Goal: Task Accomplishment & Management: Use online tool/utility

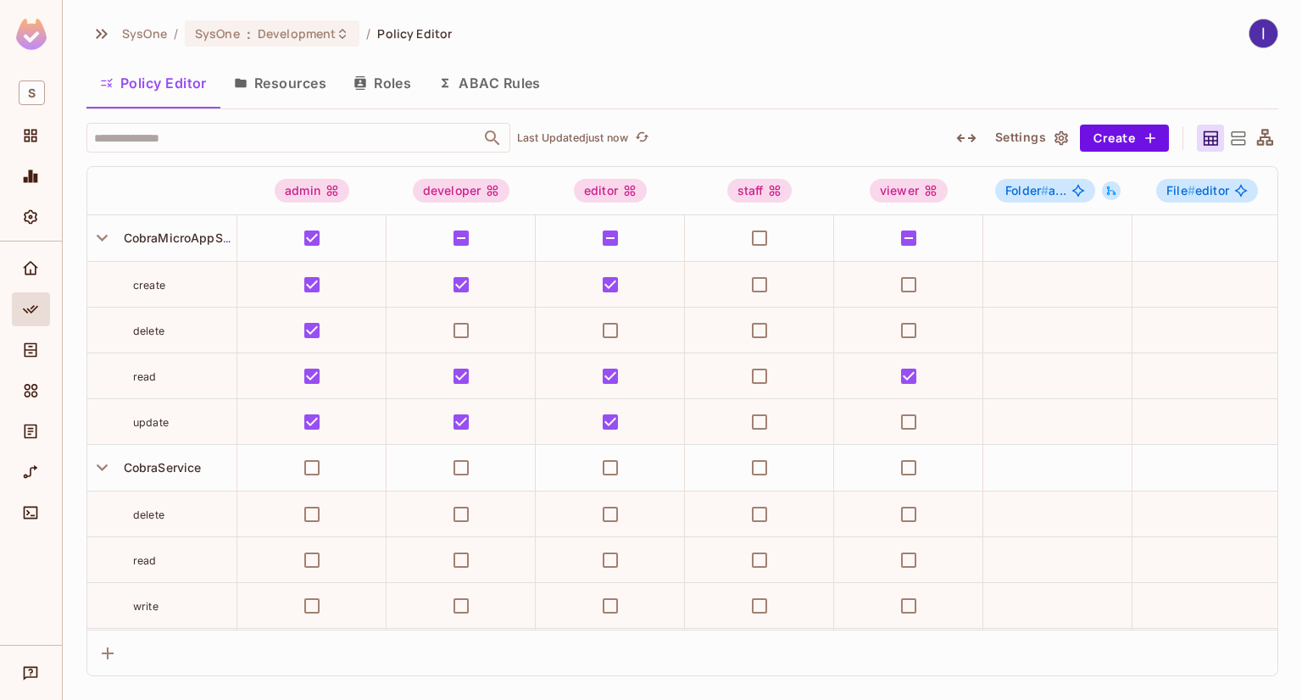
click at [295, 82] on button "Resources" at bounding box center [280, 83] width 120 height 42
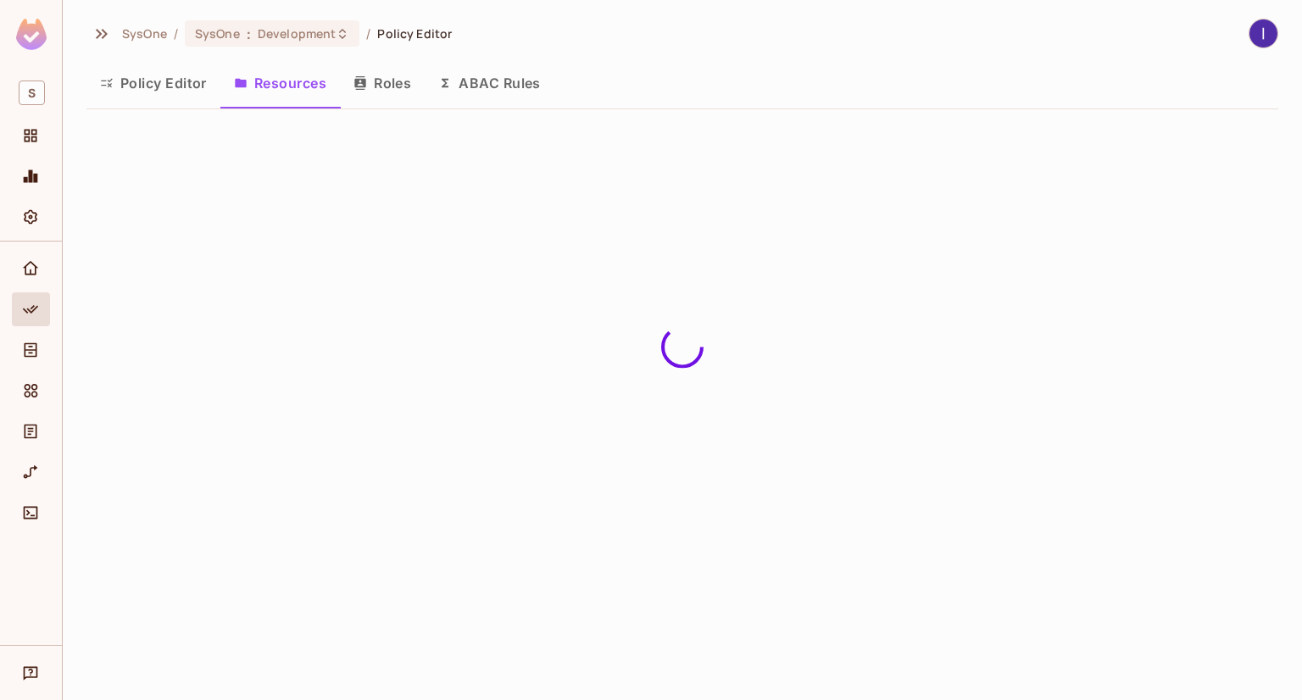
click at [486, 81] on button "ABAC Rules" at bounding box center [490, 83] width 130 height 42
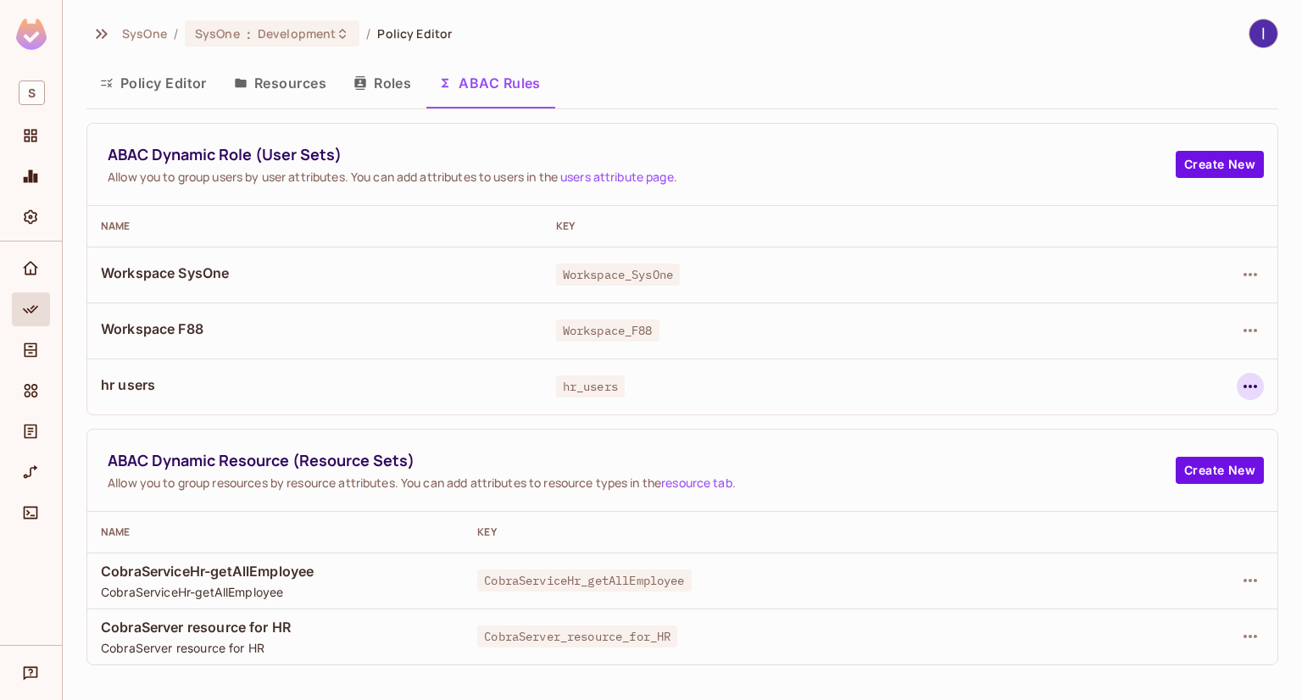
click at [1245, 381] on icon "button" at bounding box center [1251, 386] width 20 height 20
click at [798, 331] on div at bounding box center [651, 350] width 1302 height 700
click at [1251, 576] on icon "button" at bounding box center [1251, 581] width 20 height 20
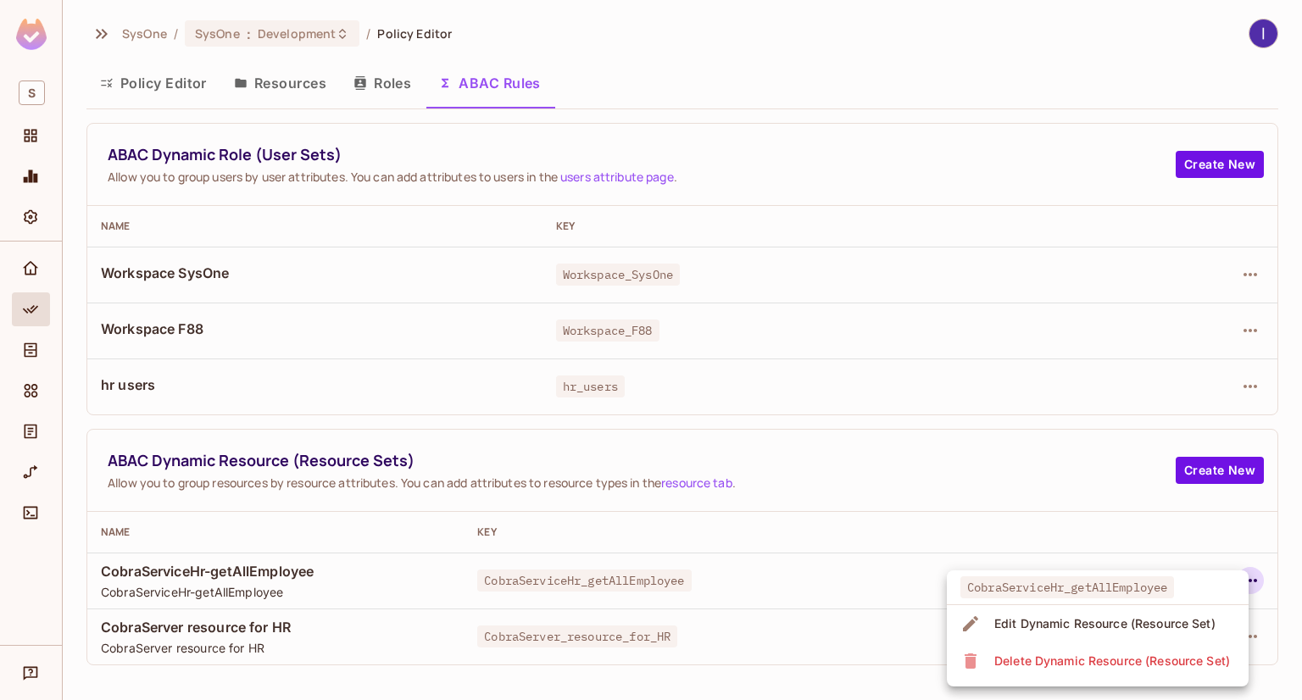
click at [1055, 627] on div "Edit Dynamic Resource (Resource Set)" at bounding box center [1105, 624] width 221 height 17
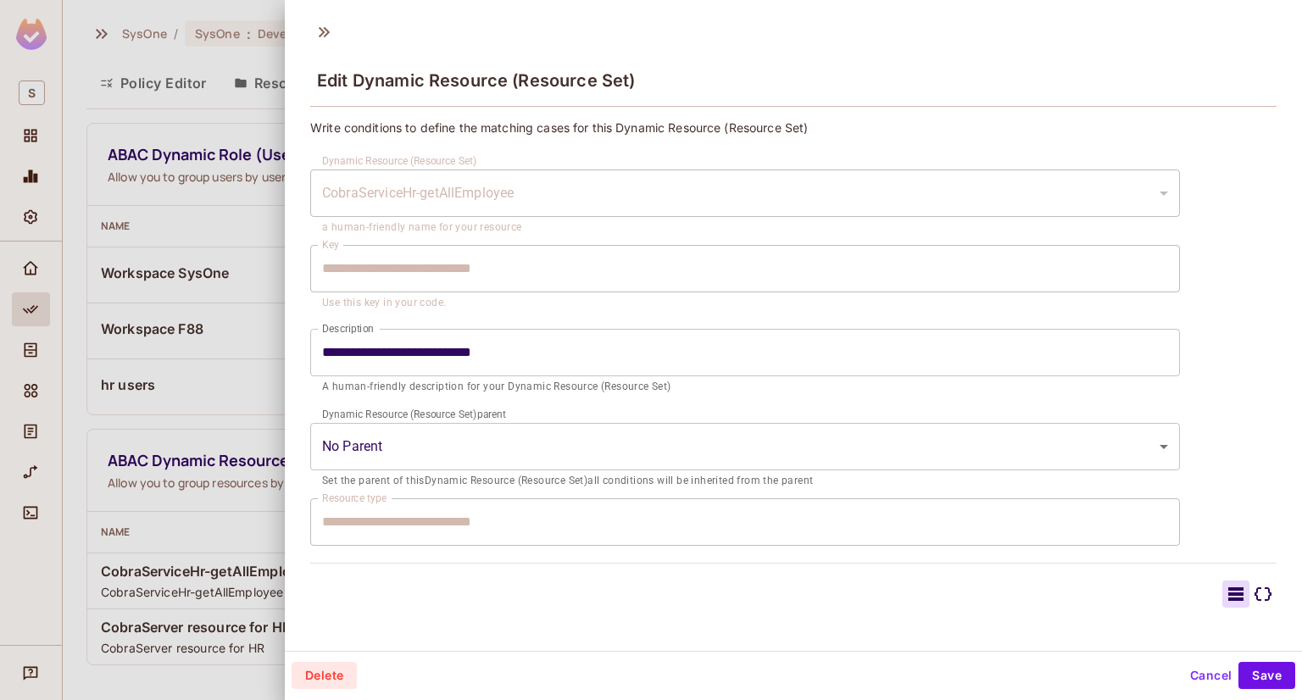
click at [240, 415] on div at bounding box center [651, 350] width 1302 height 700
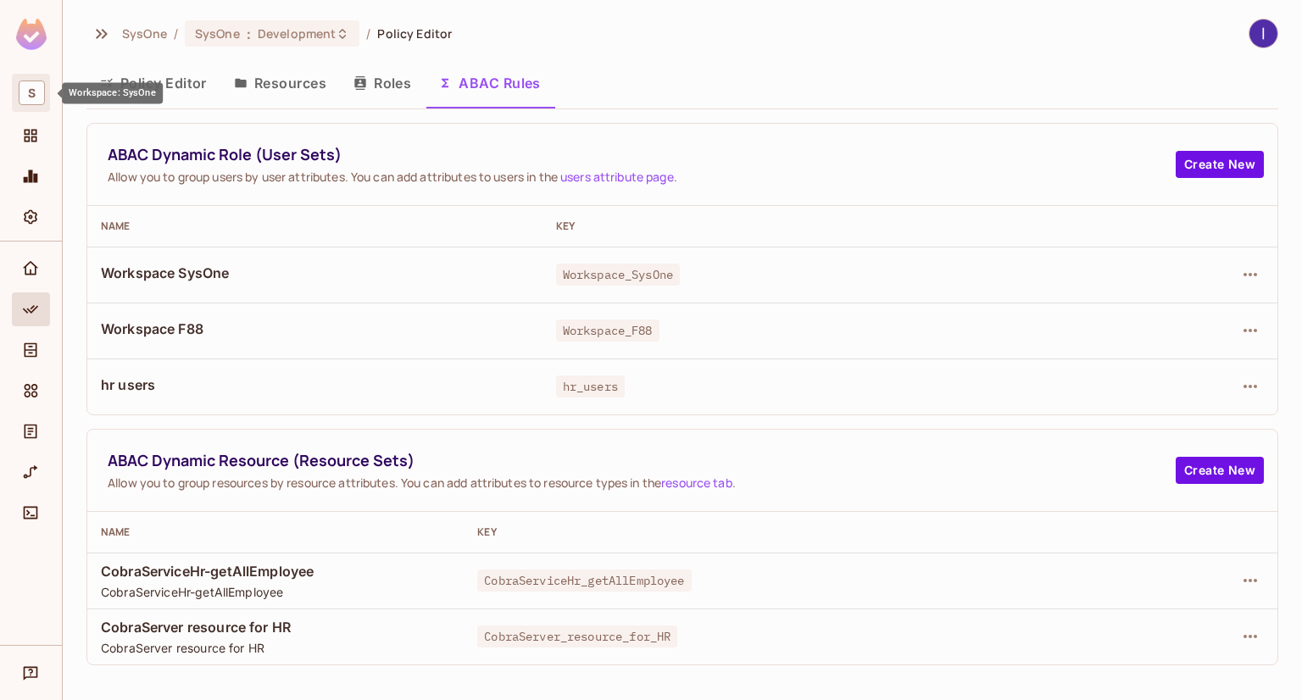
click at [27, 102] on span "S" at bounding box center [32, 93] width 26 height 25
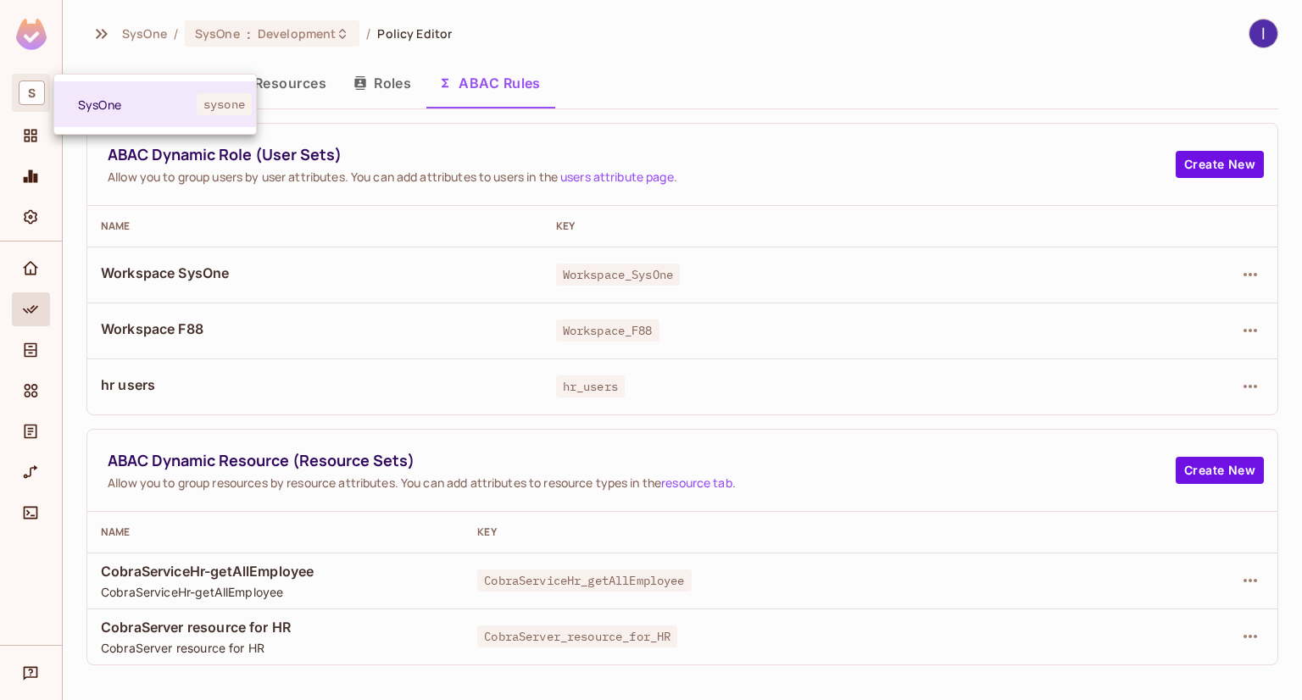
click at [31, 140] on div at bounding box center [651, 350] width 1302 height 700
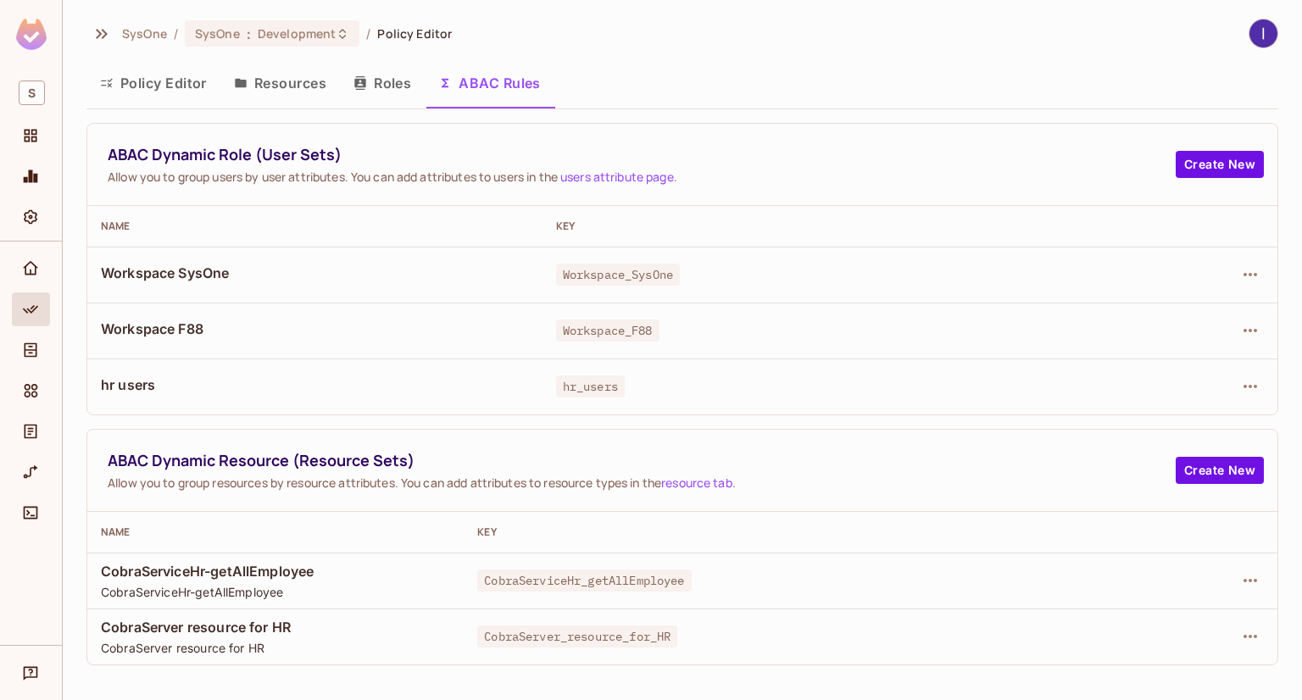
click at [31, 140] on icon "Projects" at bounding box center [30, 135] width 17 height 17
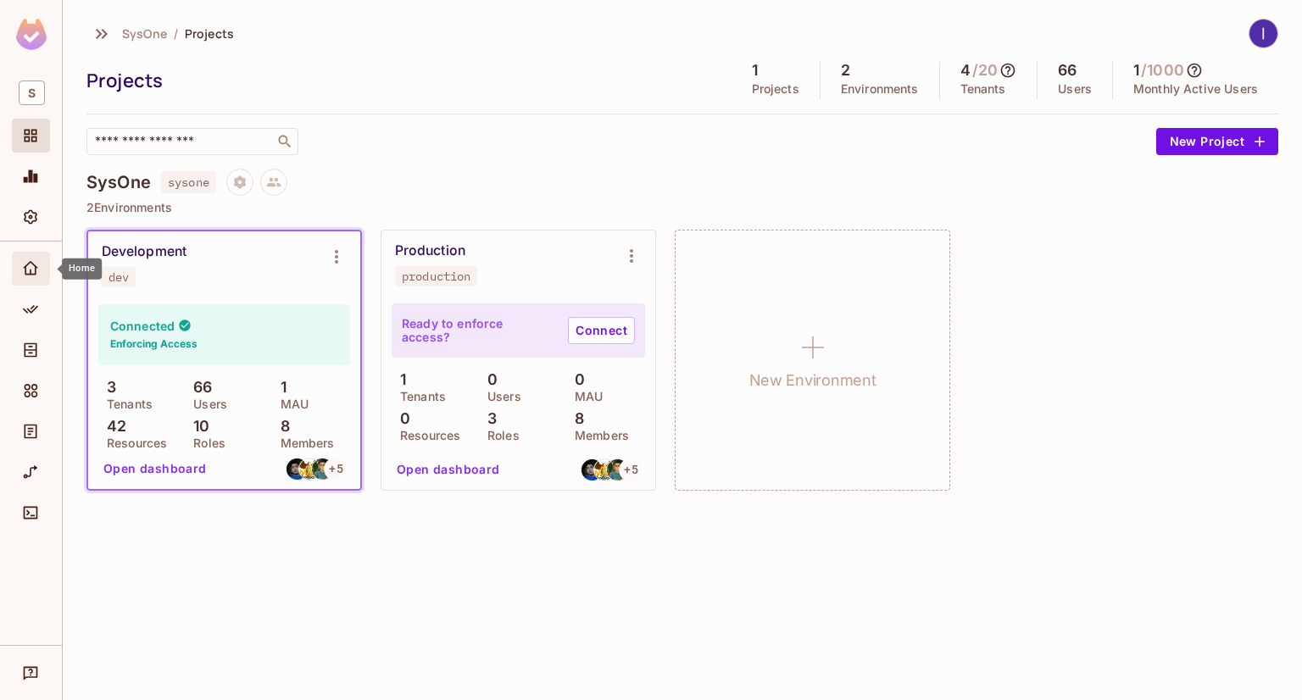
click at [35, 283] on div "Home" at bounding box center [31, 269] width 38 height 34
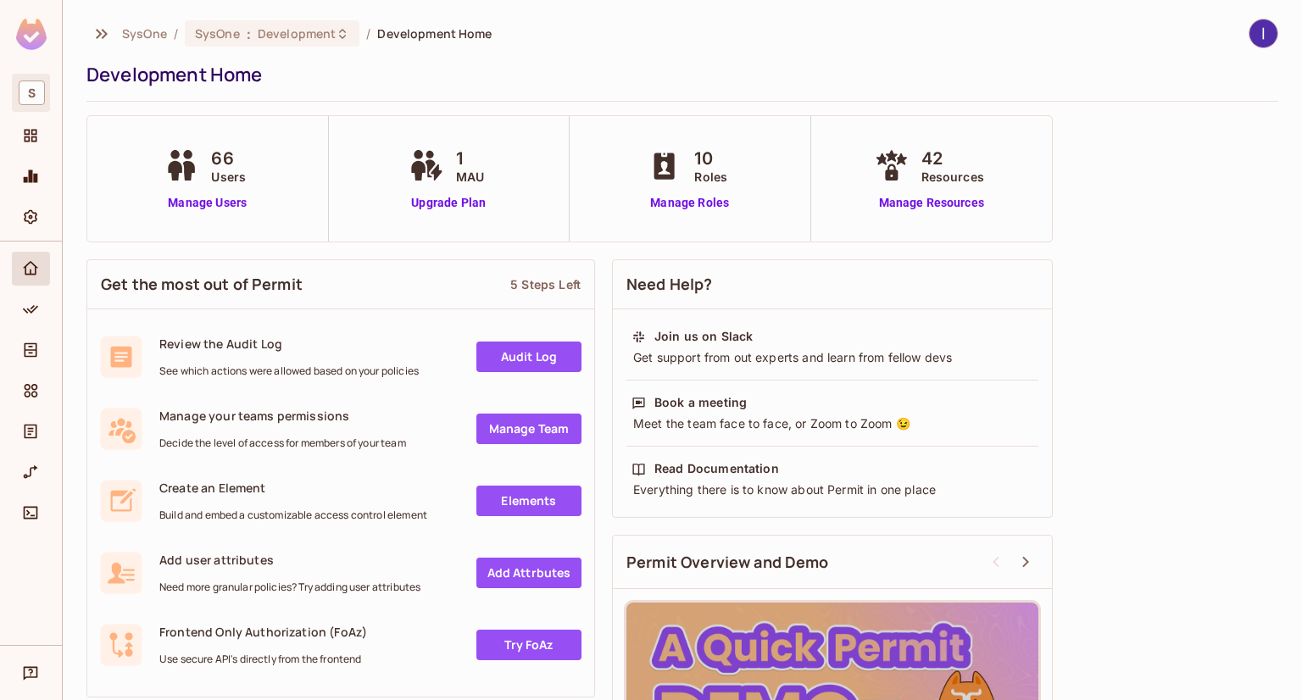
click at [29, 92] on span "S" at bounding box center [32, 93] width 26 height 25
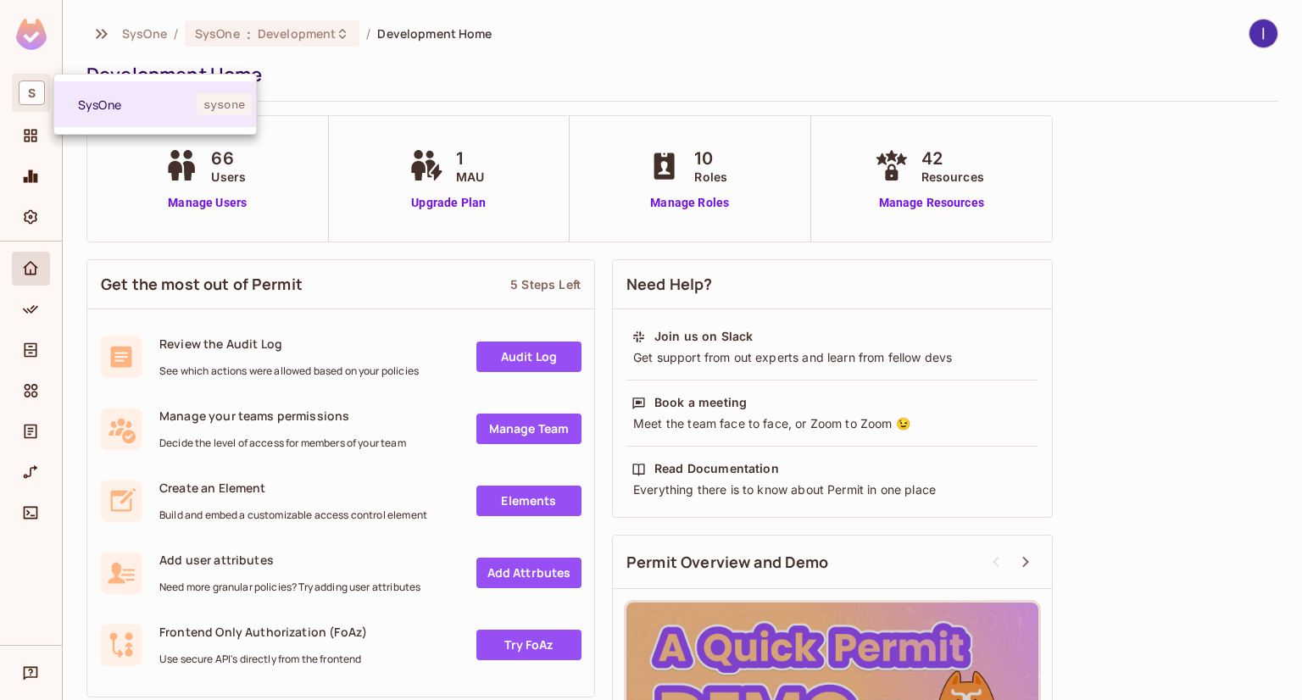
click at [404, 69] on div at bounding box center [651, 350] width 1302 height 700
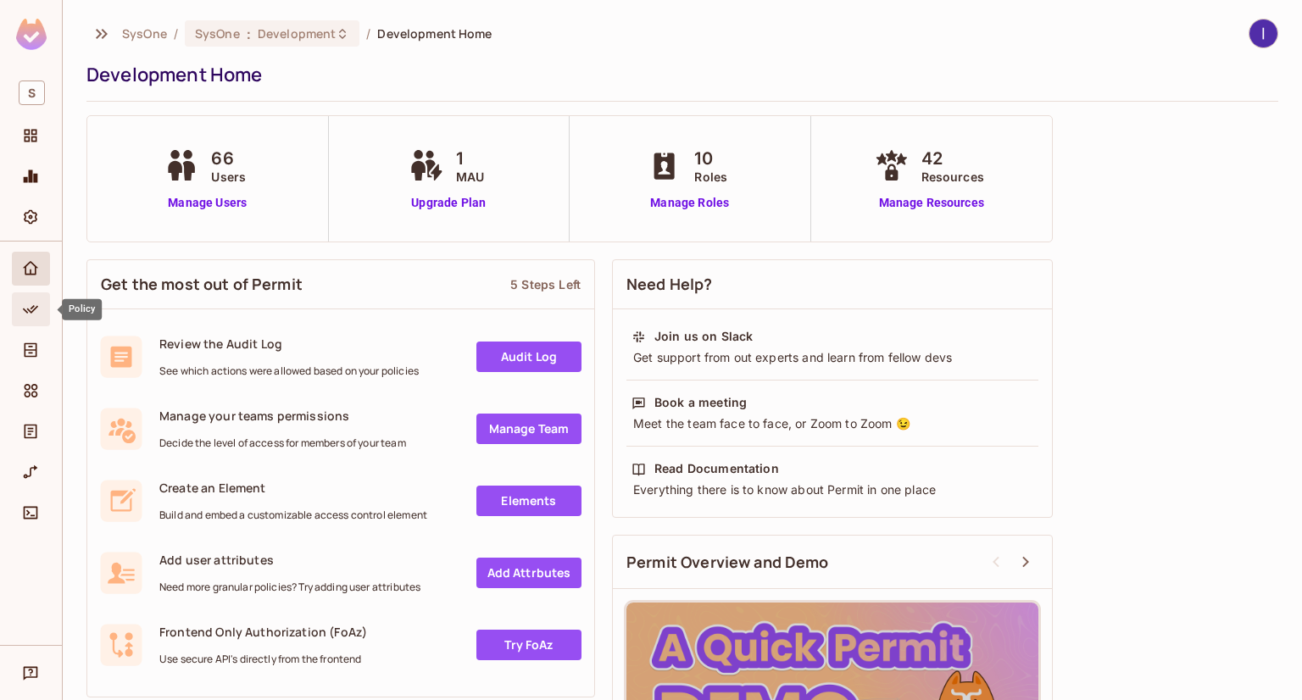
click at [29, 309] on icon "Policy" at bounding box center [30, 309] width 15 height 8
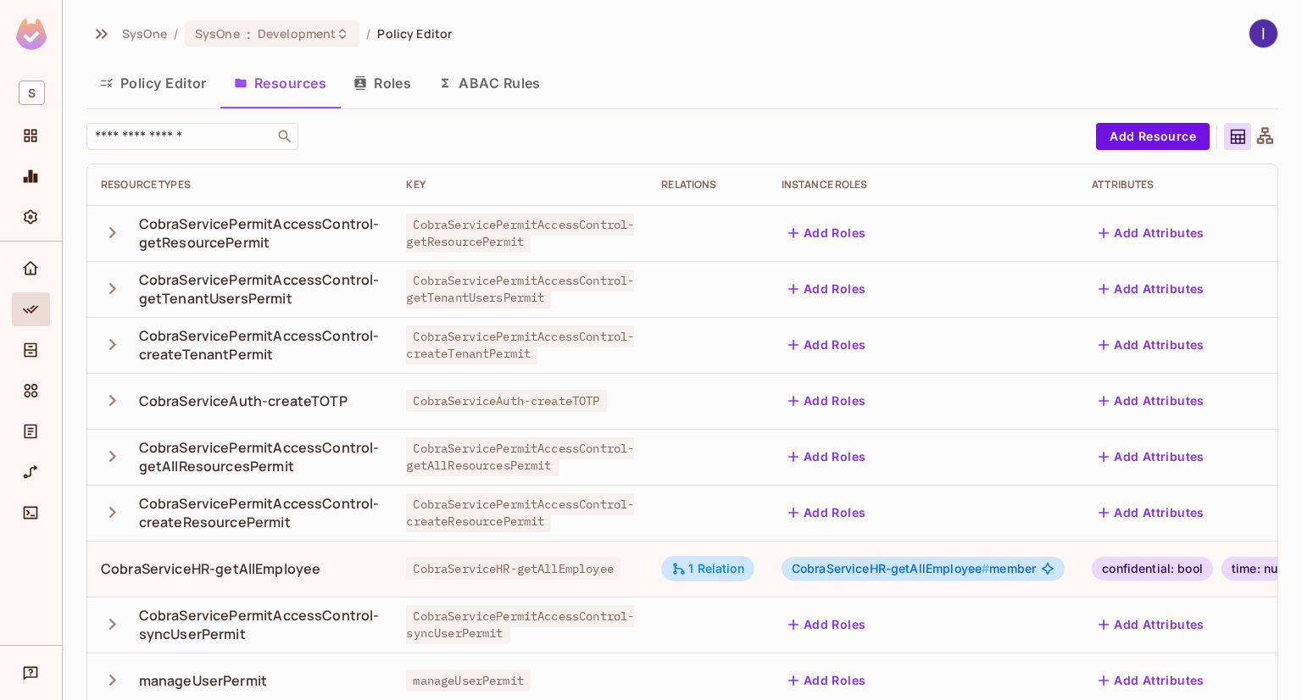
click at [1179, 560] on div "confidential: bool" at bounding box center [1152, 569] width 121 height 24
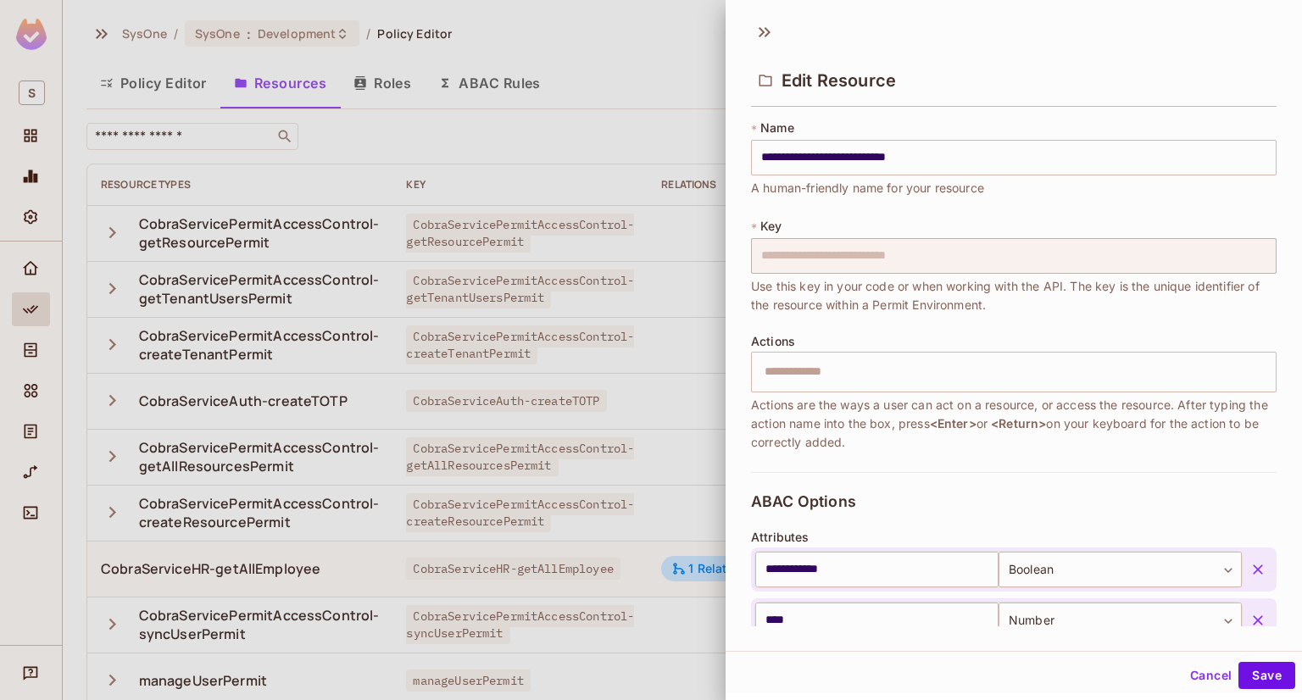
click at [508, 92] on div at bounding box center [651, 350] width 1302 height 700
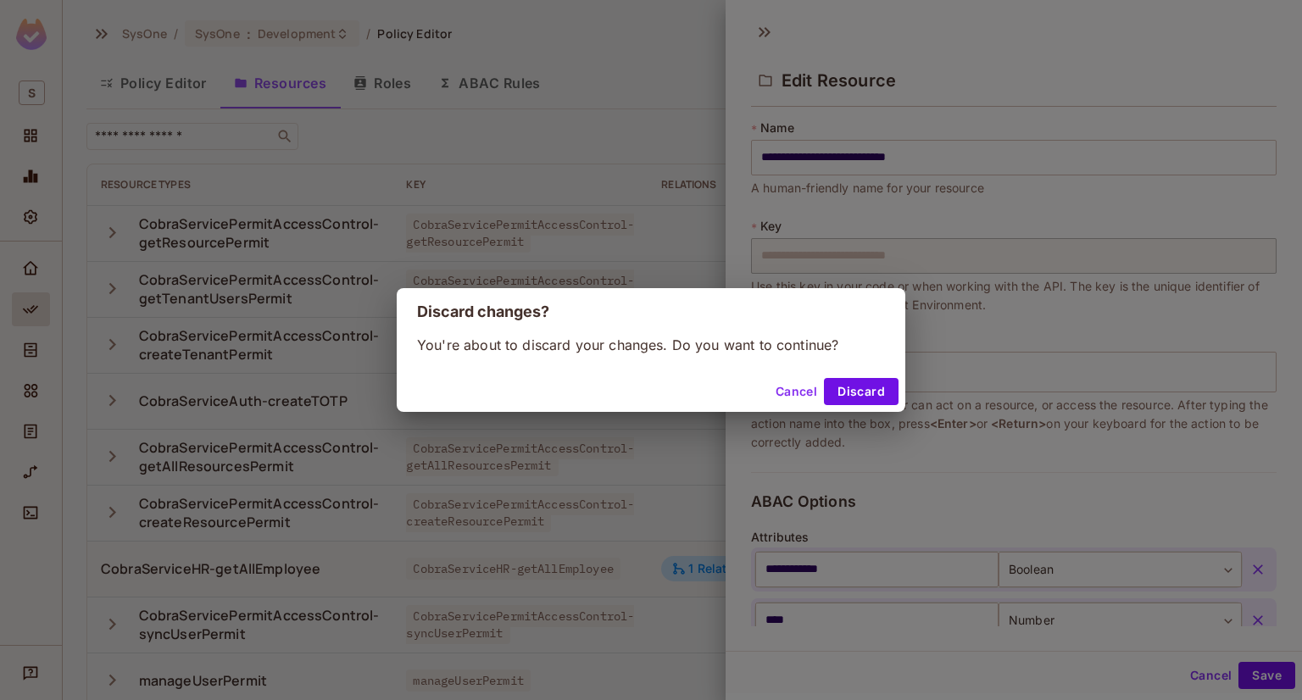
click at [506, 82] on div "Discard changes? You're about to discard your changes. Do you want to continue?…" at bounding box center [651, 350] width 1302 height 700
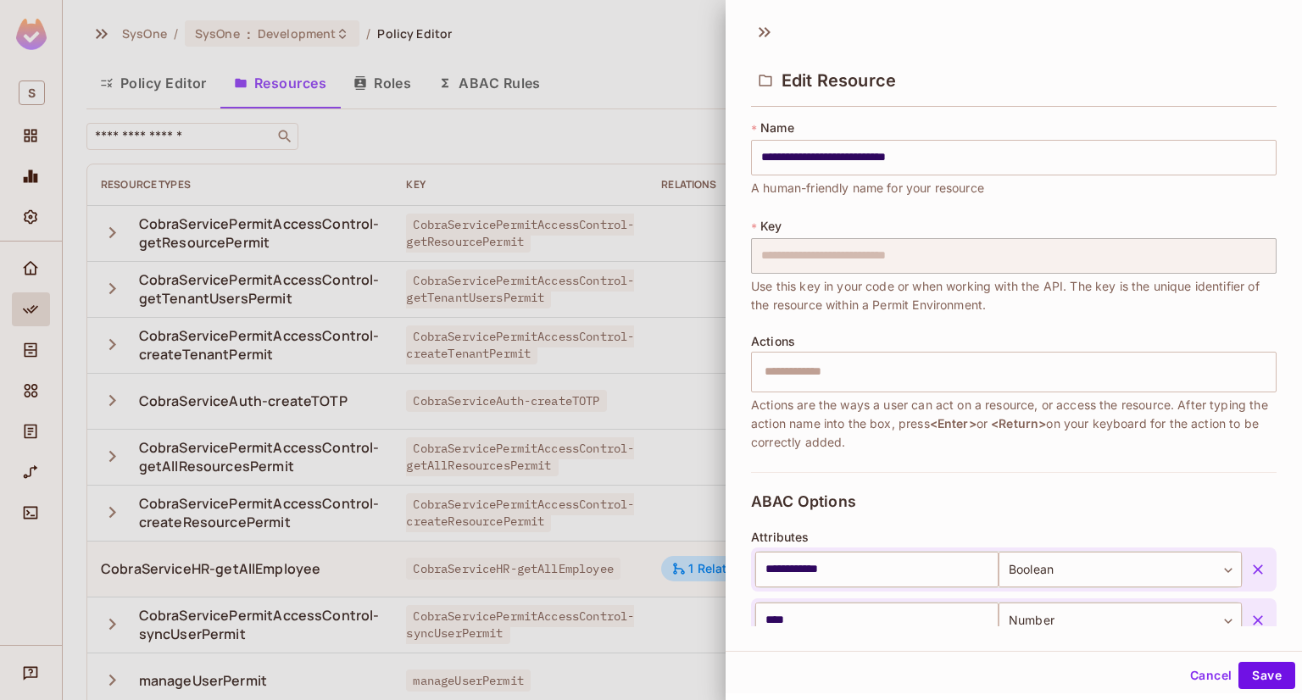
click at [489, 87] on div at bounding box center [651, 350] width 1302 height 700
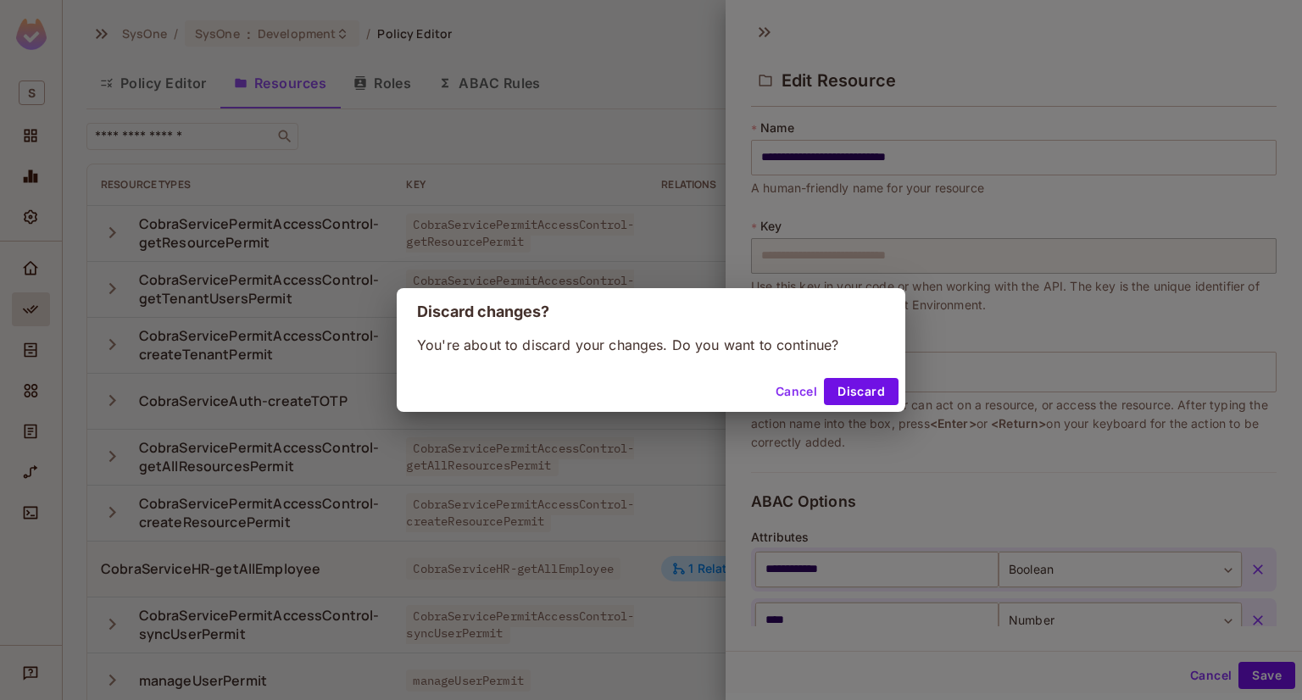
click at [783, 388] on button "Cancel" at bounding box center [796, 391] width 55 height 27
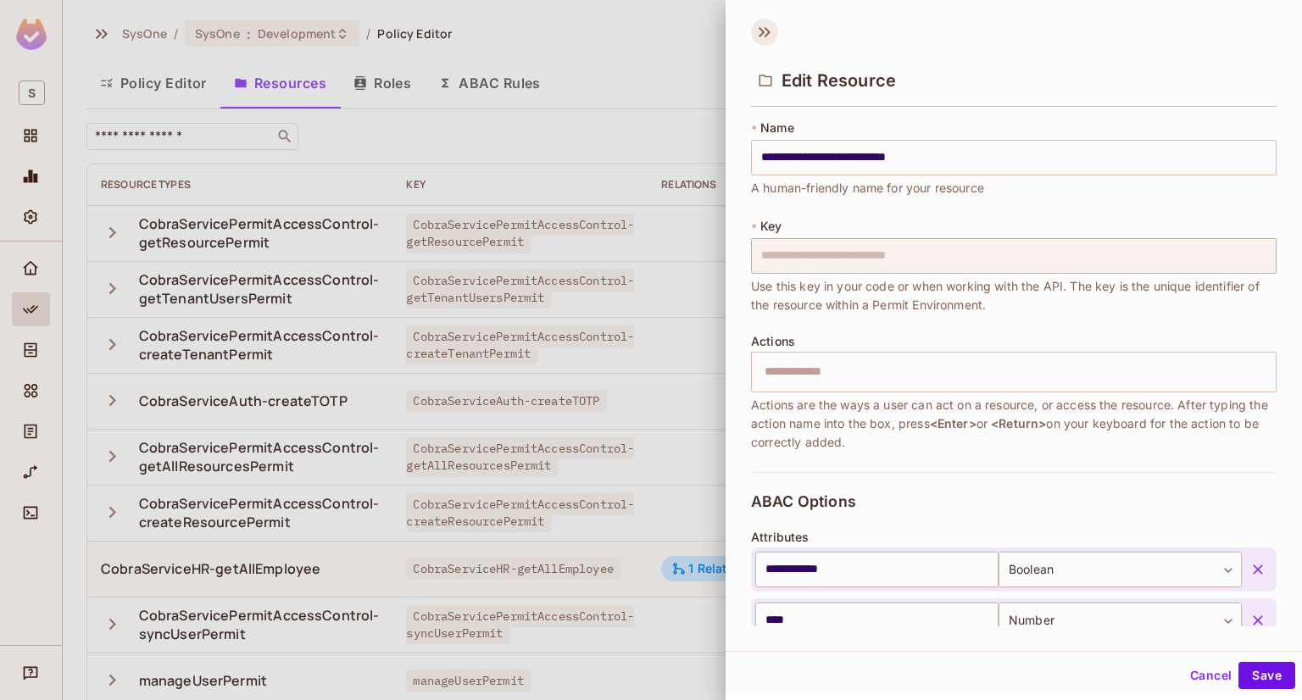
click at [756, 21] on icon at bounding box center [764, 32] width 27 height 27
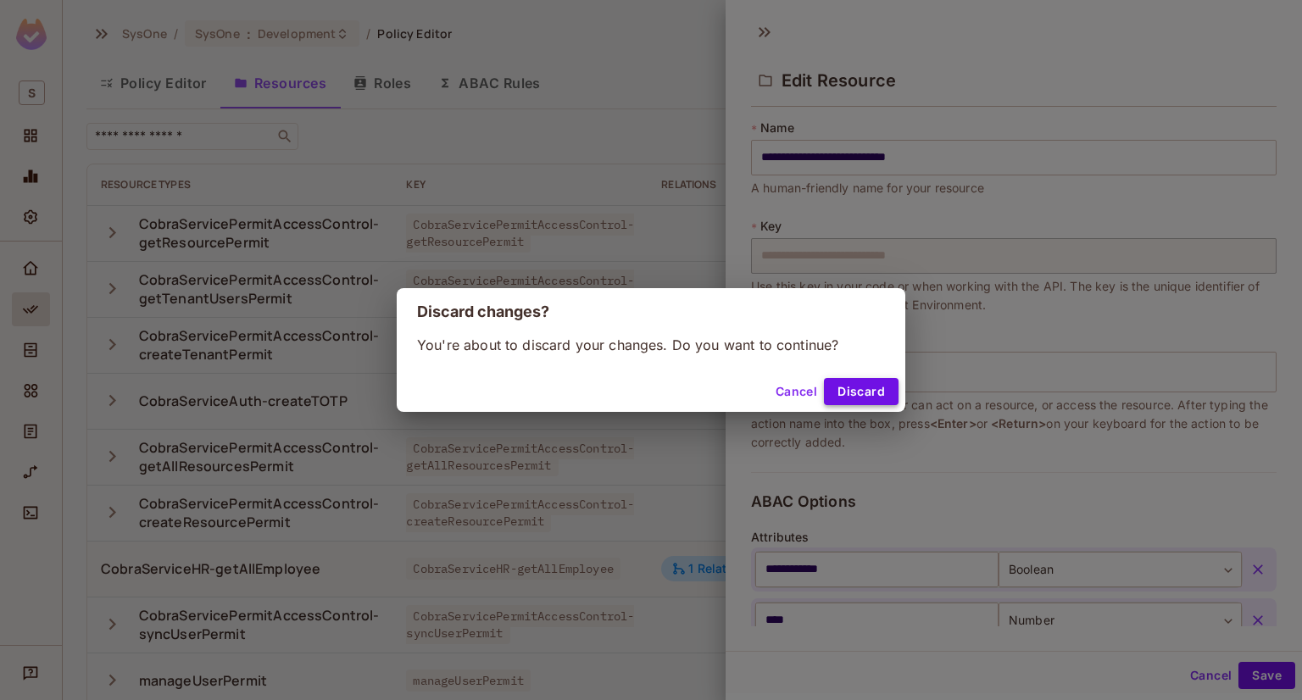
drag, startPoint x: 856, startPoint y: 391, endPoint x: 889, endPoint y: 399, distance: 33.9
click at [889, 399] on button "Discard" at bounding box center [861, 391] width 75 height 27
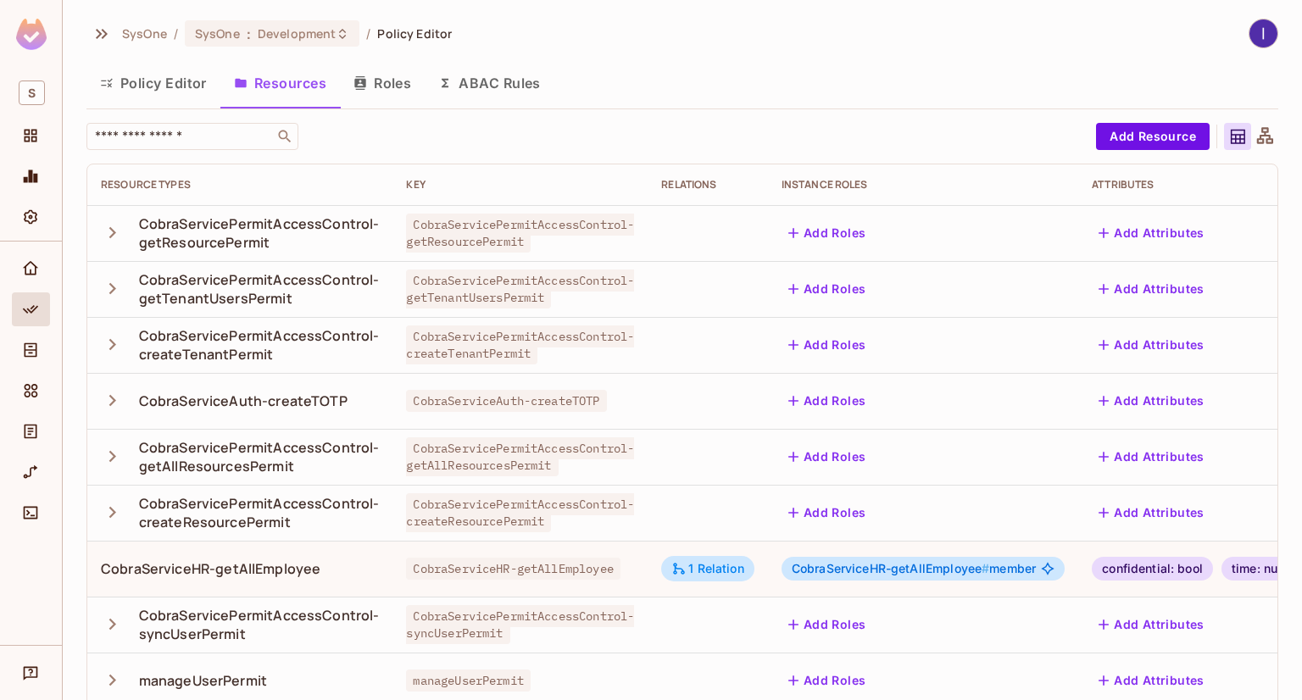
click at [384, 25] on span "Policy Editor" at bounding box center [414, 33] width 75 height 16
click at [397, 31] on span "Policy Editor" at bounding box center [414, 33] width 75 height 16
click at [505, 88] on button "ABAC Rules" at bounding box center [490, 83] width 130 height 42
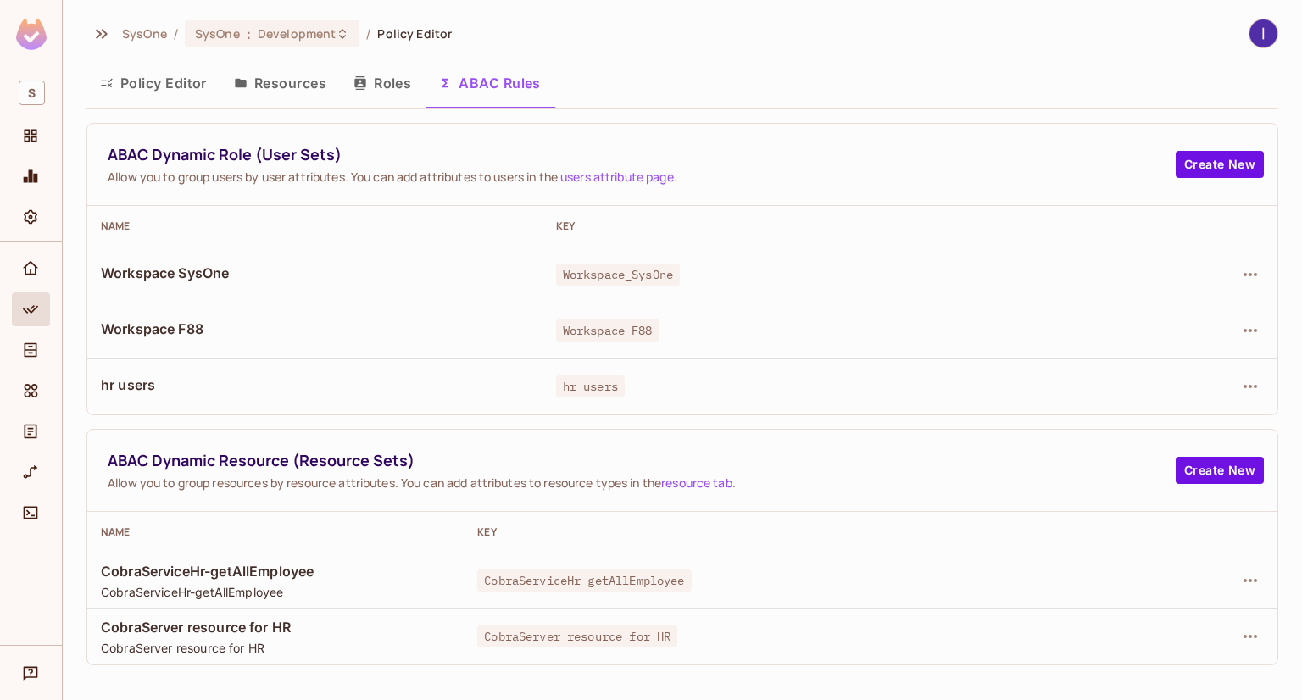
click at [775, 86] on div "Policy Editor Resources Roles ABAC Rules" at bounding box center [682, 83] width 1192 height 42
click at [495, 84] on button "ABAC Rules" at bounding box center [490, 83] width 130 height 42
click at [620, 62] on div "Policy Editor Resources Roles ABAC Rules" at bounding box center [682, 83] width 1192 height 42
click at [452, 89] on icon "button" at bounding box center [445, 83] width 14 height 14
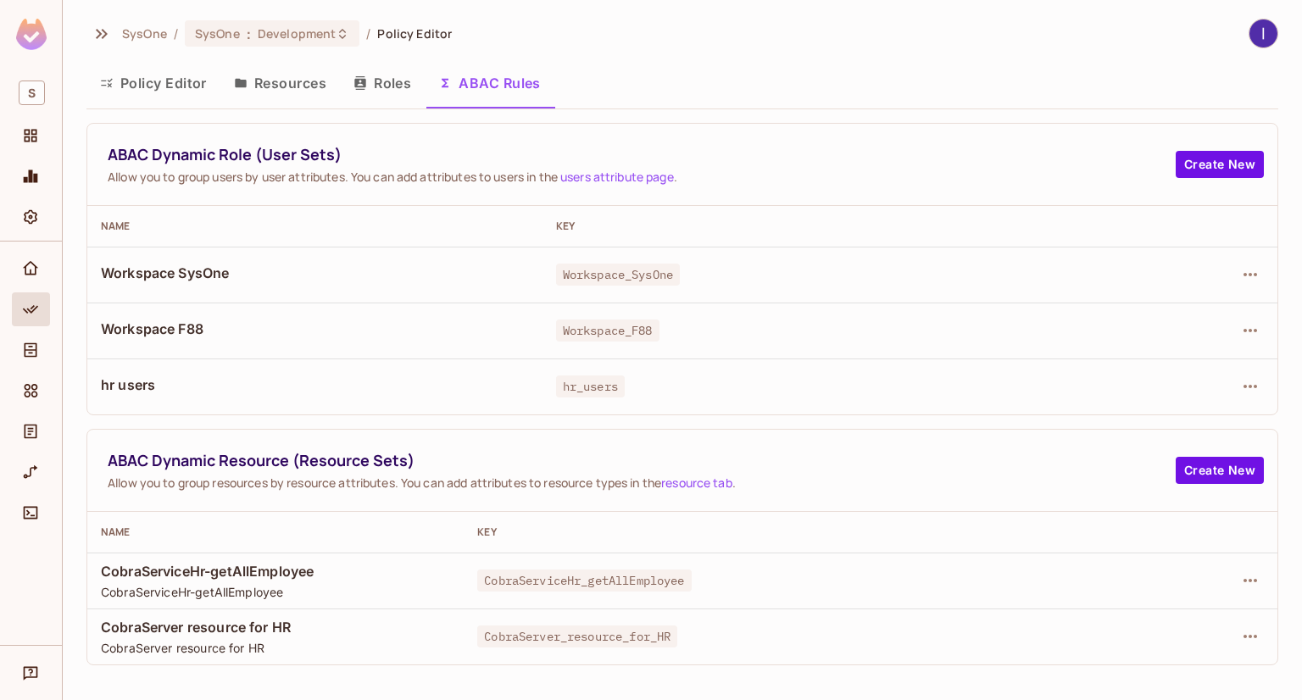
click at [454, 89] on button "ABAC Rules" at bounding box center [490, 83] width 130 height 42
